Goal: Information Seeking & Learning: Learn about a topic

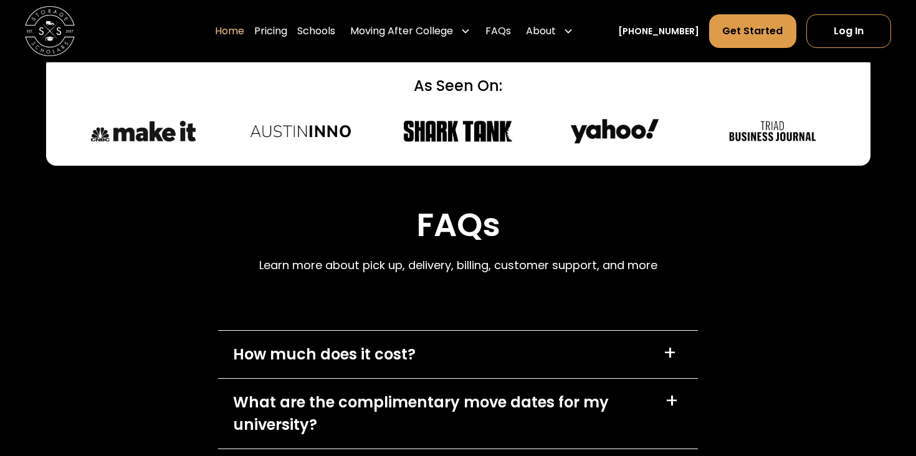
scroll to position [3553, 0]
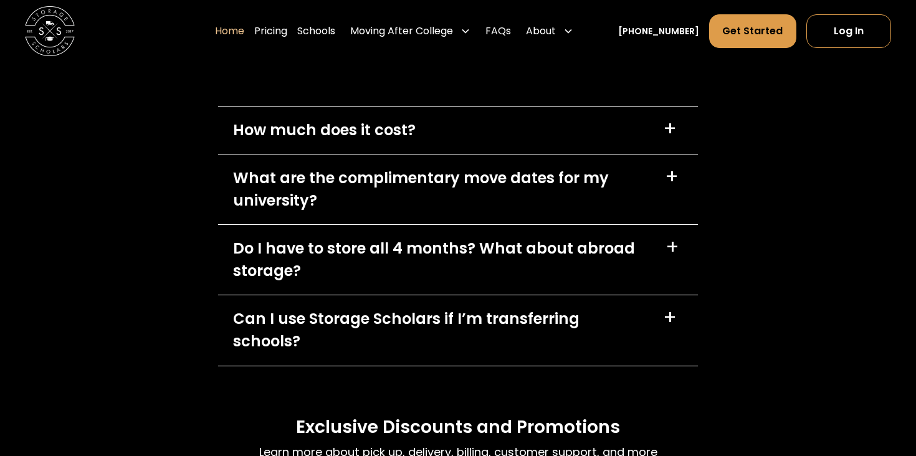
click at [654, 138] on div "How much does it cost? +" at bounding box center [458, 130] width 480 height 47
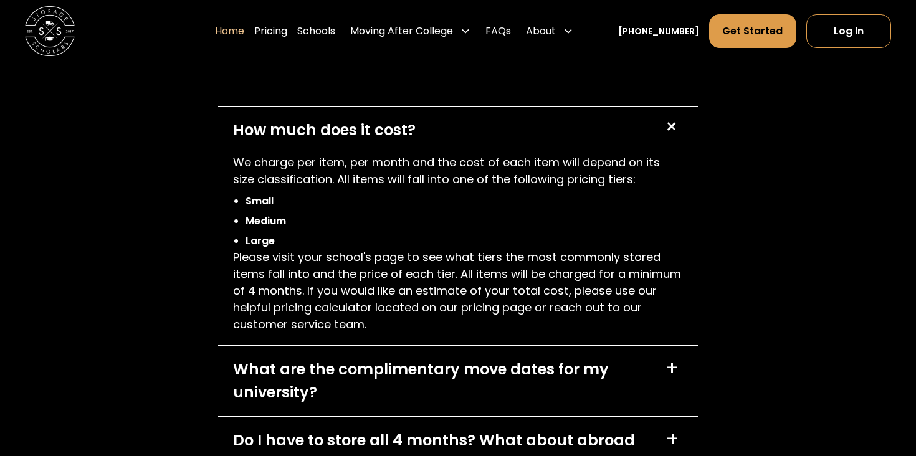
click at [654, 138] on div "How much does it cost? +" at bounding box center [458, 130] width 480 height 47
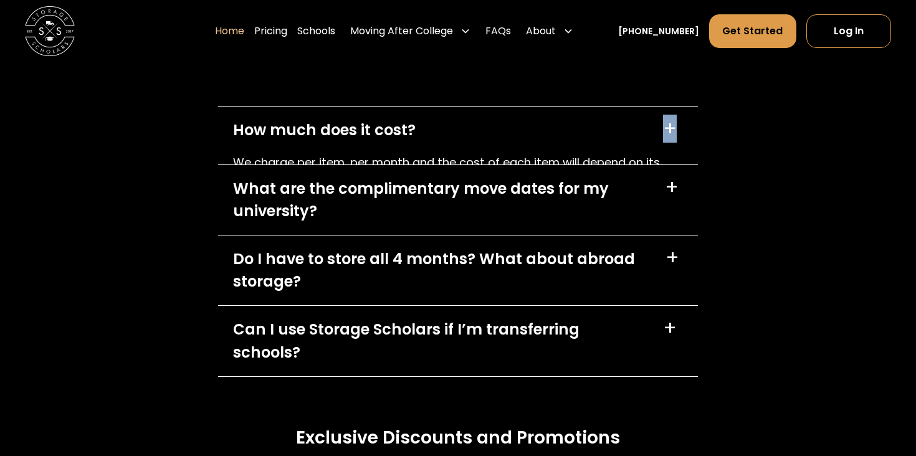
click at [654, 138] on div "How much does it cost? +" at bounding box center [458, 130] width 480 height 47
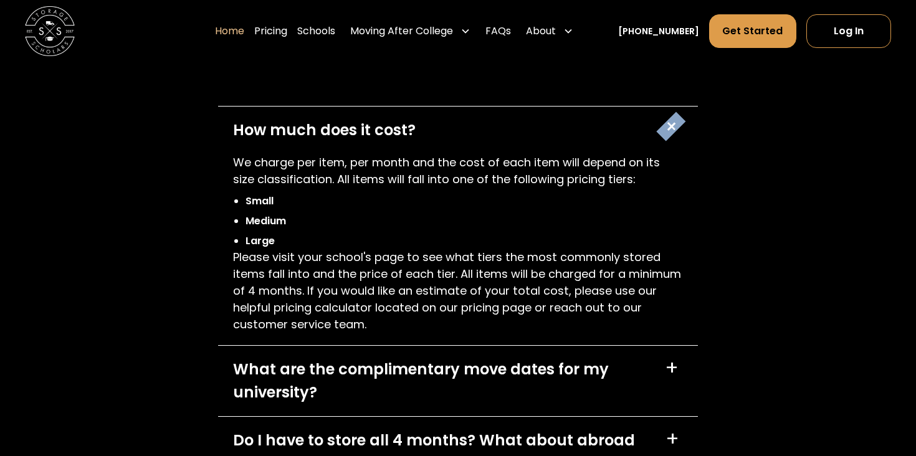
click at [654, 138] on div "How much does it cost? +" at bounding box center [458, 130] width 480 height 47
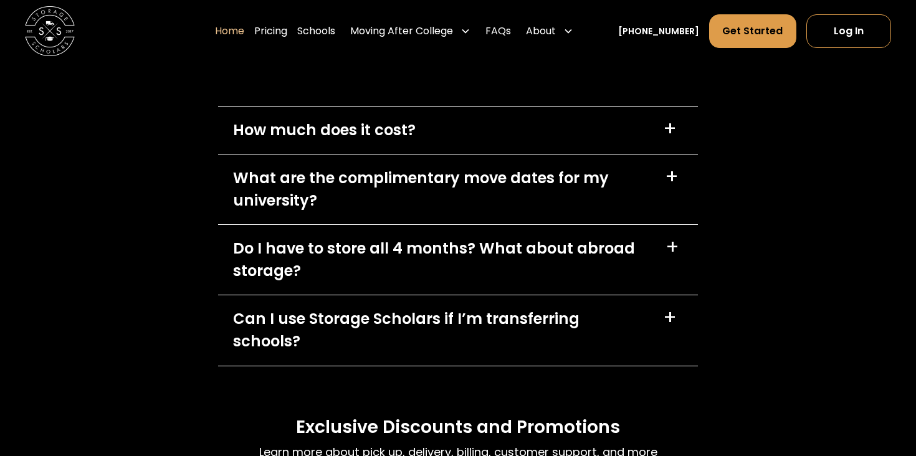
click at [626, 188] on div "What are the complimentary move dates for my university?" at bounding box center [441, 189] width 417 height 45
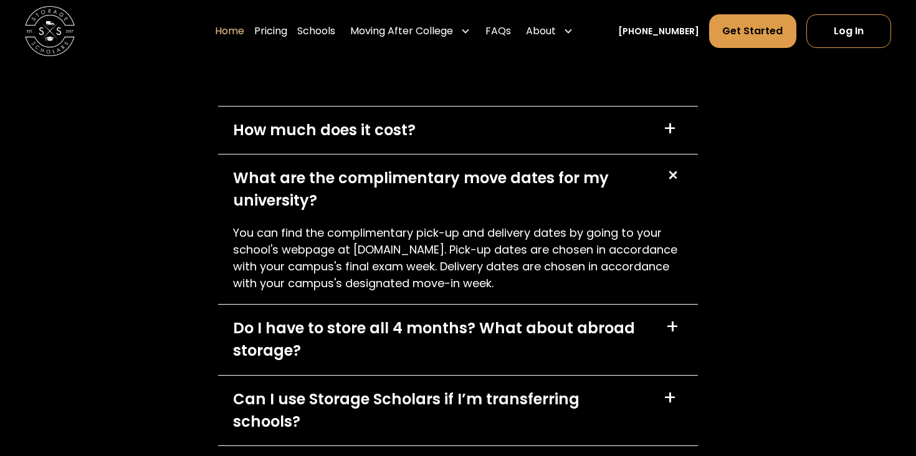
click at [627, 189] on div "What are the complimentary move dates for my university?" at bounding box center [441, 189] width 417 height 45
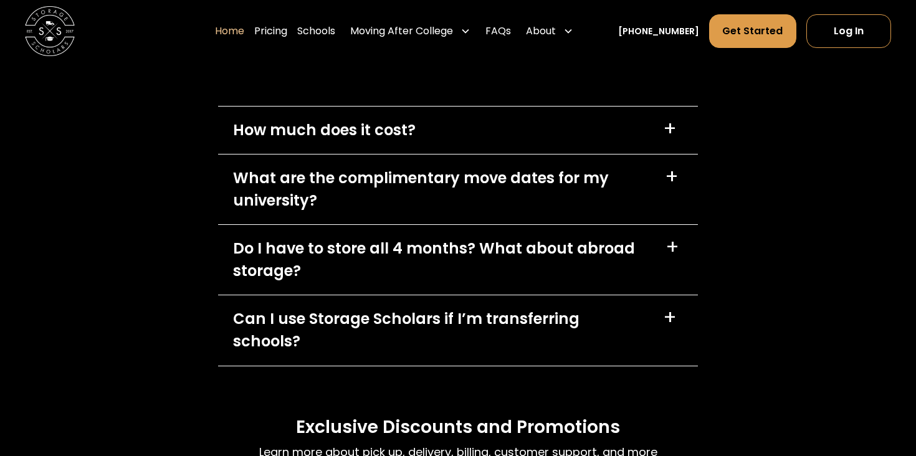
click at [614, 265] on div "Do I have to store all 4 months? What about abroad storage?" at bounding box center [441, 259] width 417 height 45
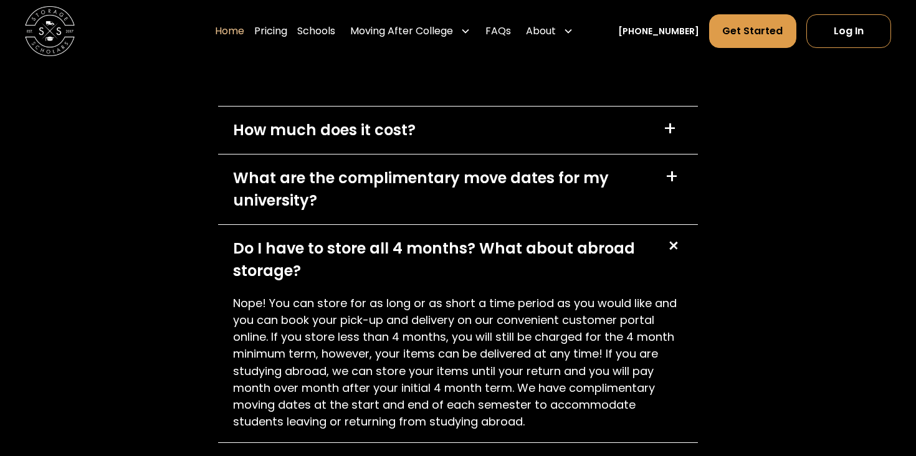
click at [614, 265] on div "Do I have to store all 4 months? What about abroad storage?" at bounding box center [441, 259] width 417 height 45
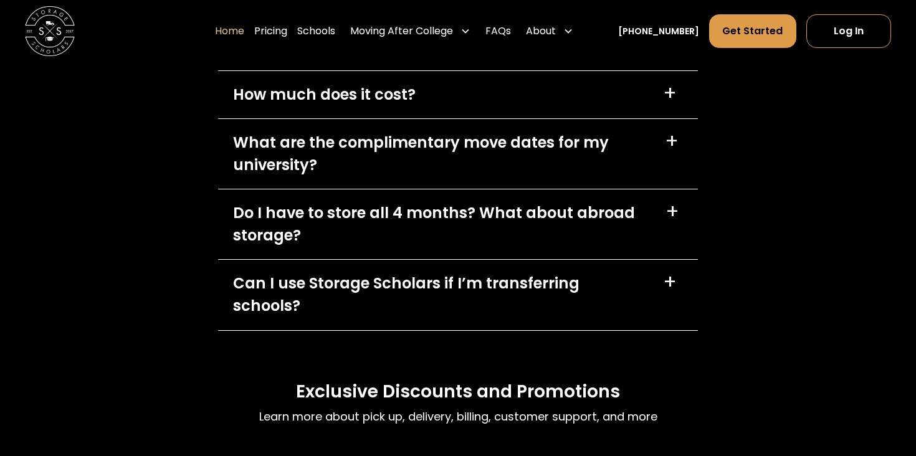
scroll to position [3594, 0]
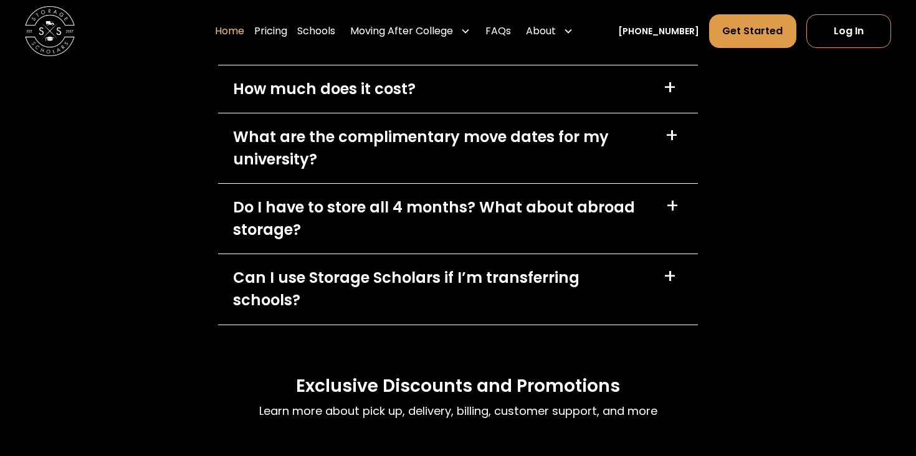
click at [613, 269] on div "Can I use Storage Scholars if I’m transferring schools?" at bounding box center [440, 289] width 415 height 45
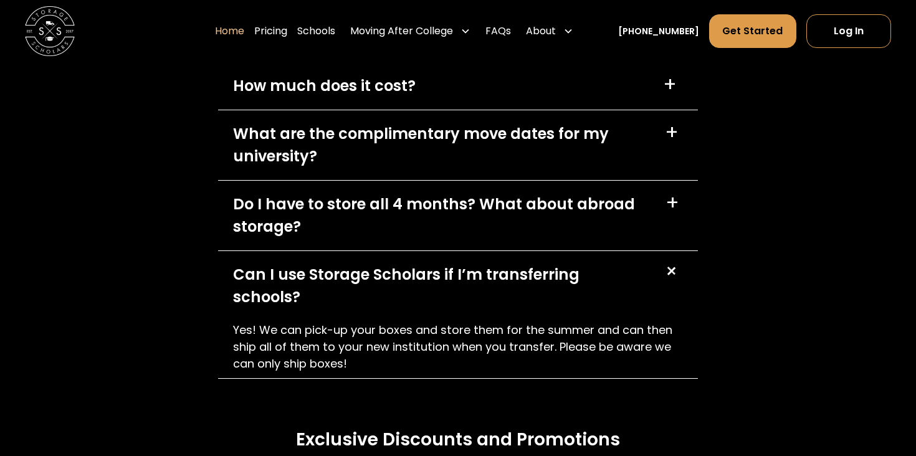
click at [614, 270] on div "Can I use Storage Scholars if I’m transferring schools?" at bounding box center [440, 286] width 415 height 45
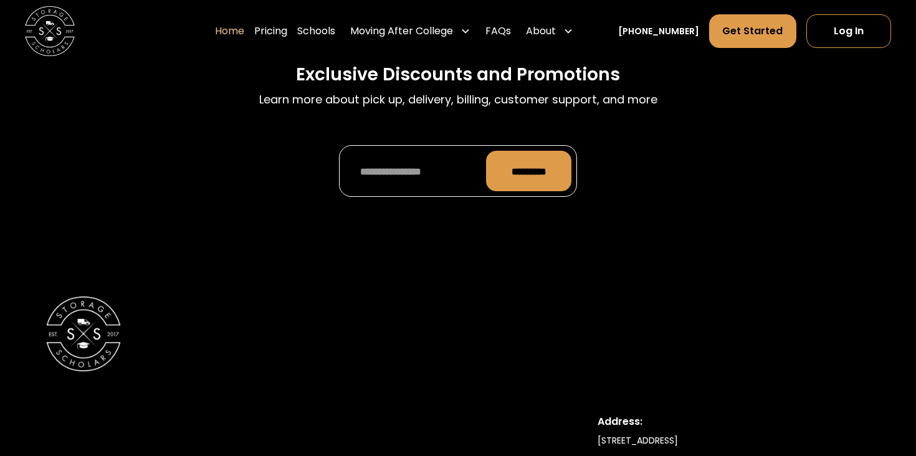
scroll to position [4245, 0]
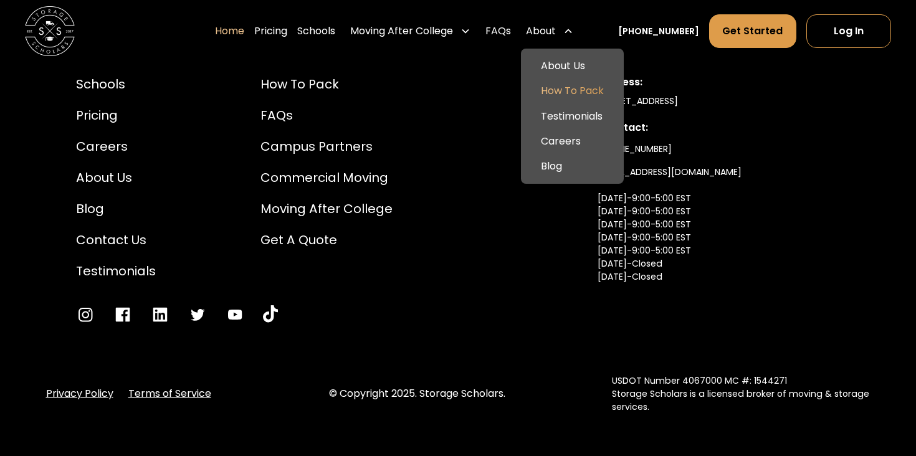
click at [566, 88] on link "How To Pack" at bounding box center [572, 91] width 93 height 25
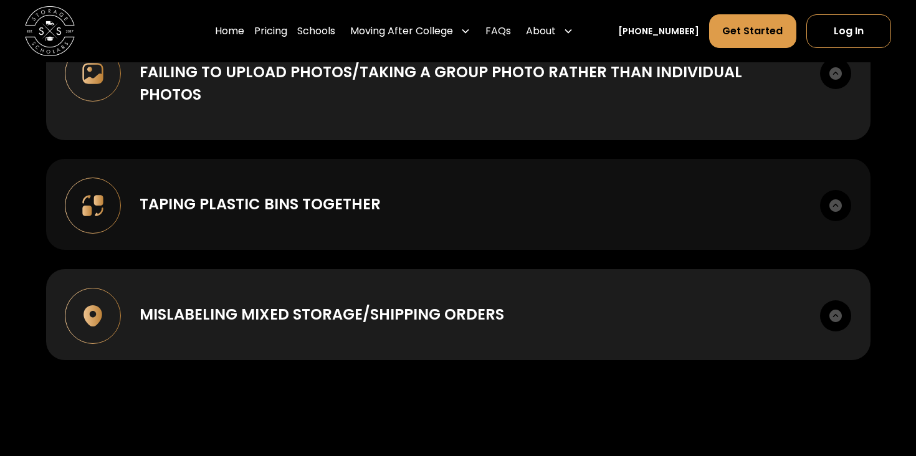
scroll to position [1573, 0]
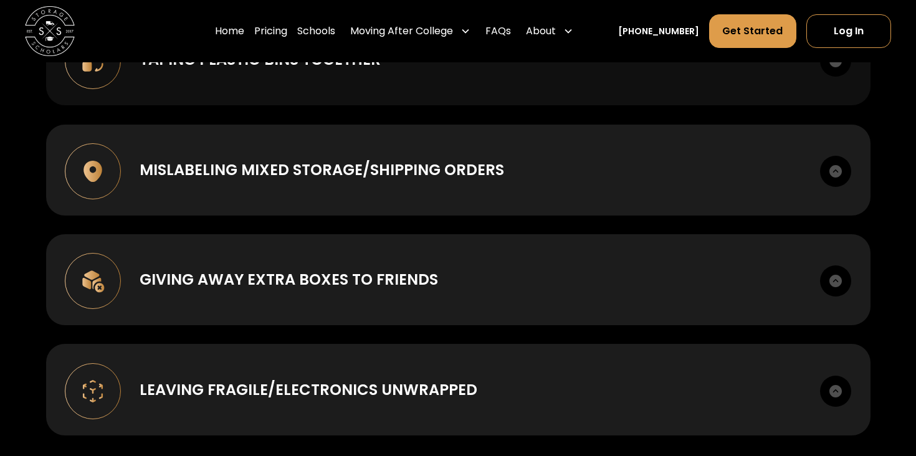
click at [530, 269] on div "Giving away extra boxes to friends" at bounding box center [471, 280] width 662 height 22
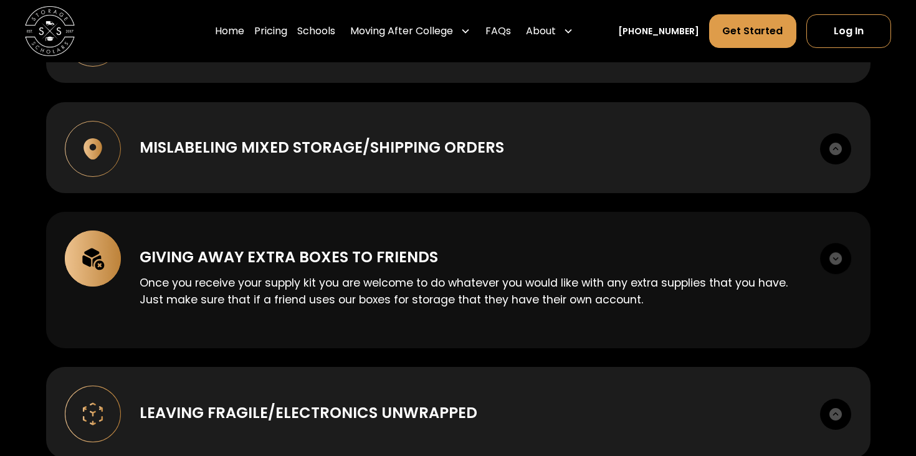
scroll to position [1555, 0]
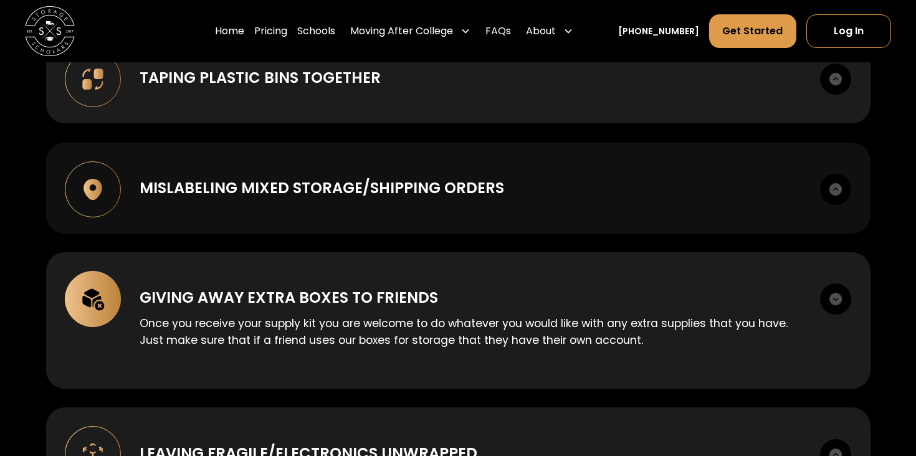
click at [527, 181] on div "Mislabeling mixed storage/shipping orders When we are picking up some items to …" at bounding box center [458, 188] width 824 height 91
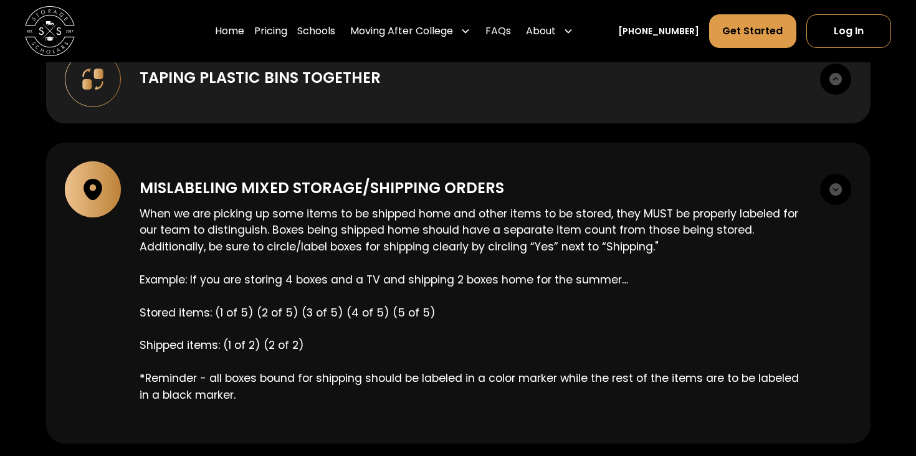
click at [527, 206] on p "When we are picking up some items to be shipped home and other items to be stor…" at bounding box center [471, 305] width 662 height 198
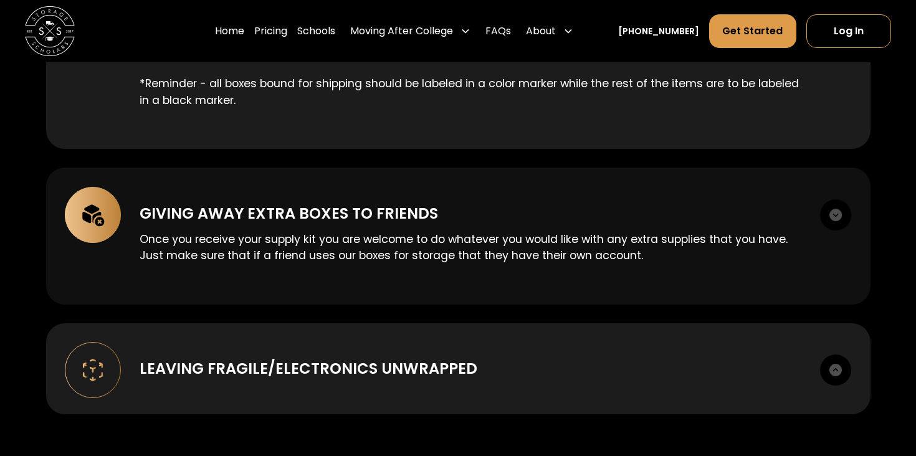
scroll to position [1930, 0]
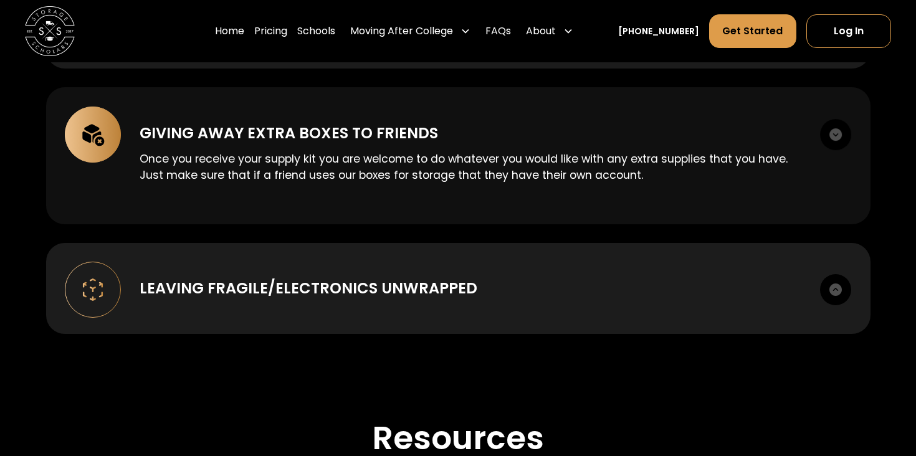
click at [505, 243] on div "Leaving Fragile/Electronics unwrapped It may be hard to believe, but we can’t t…" at bounding box center [458, 288] width 824 height 91
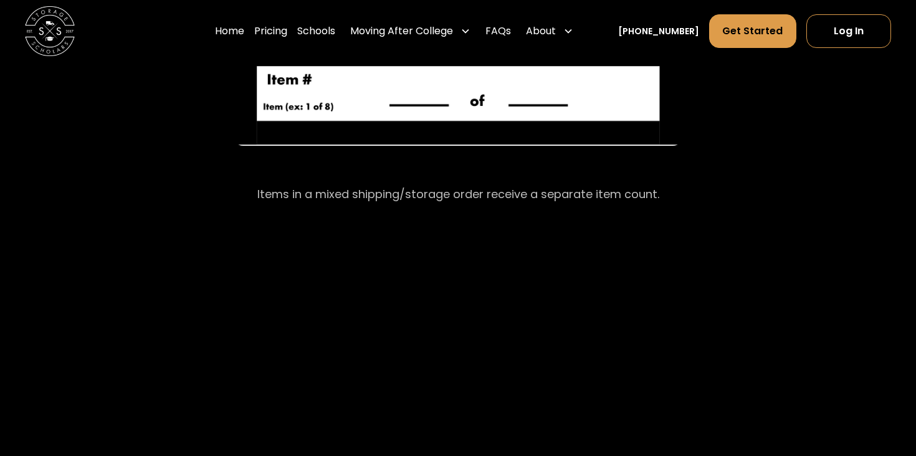
scroll to position [3182, 0]
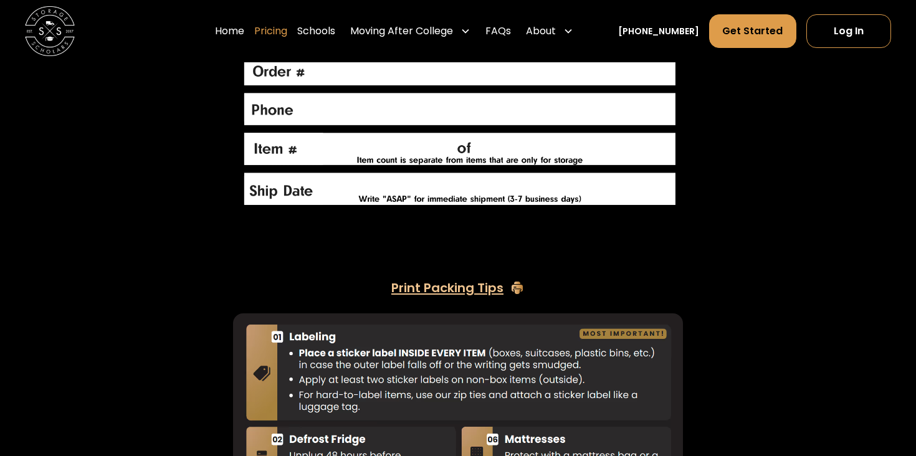
click at [287, 28] on link "Pricing" at bounding box center [270, 31] width 33 height 35
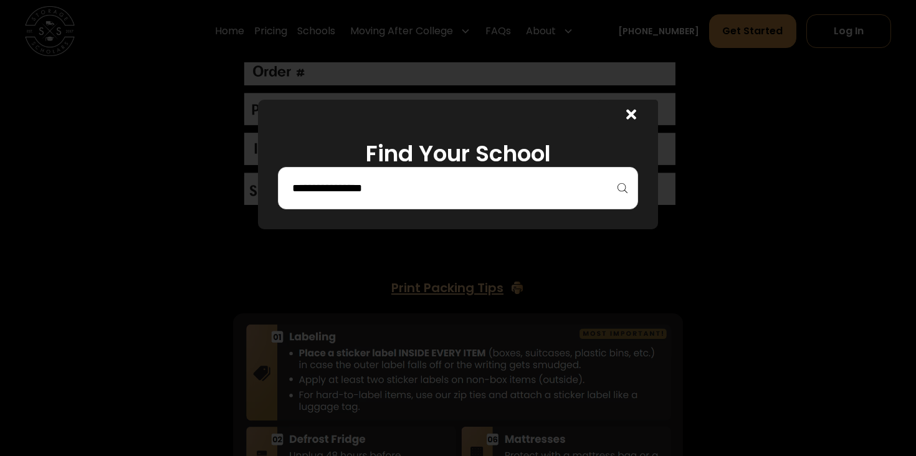
click at [622, 108] on div at bounding box center [628, 115] width 60 height 30
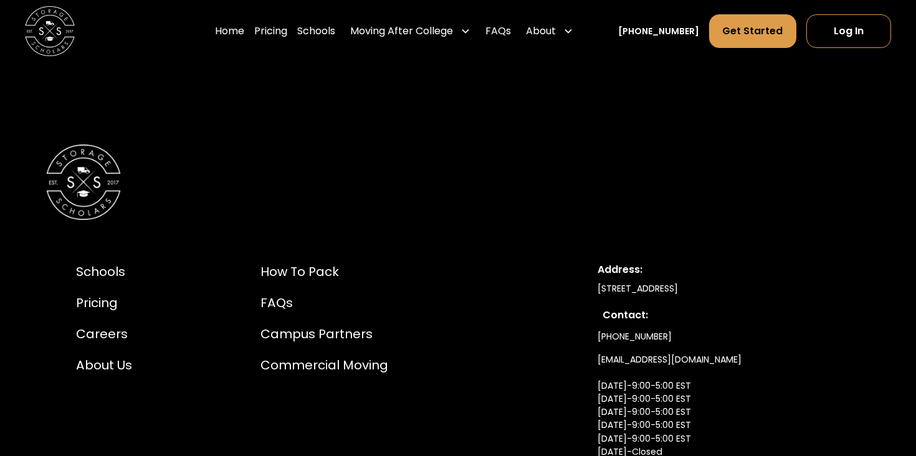
scroll to position [4274, 0]
